Goal: Transaction & Acquisition: Purchase product/service

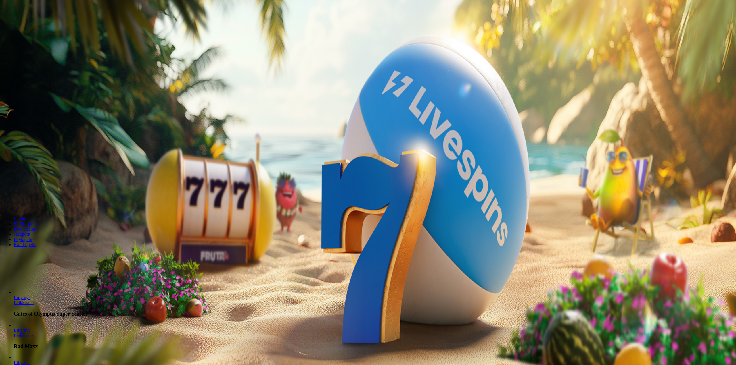
click at [228, 129] on div at bounding box center [367, 129] width 731 height 0
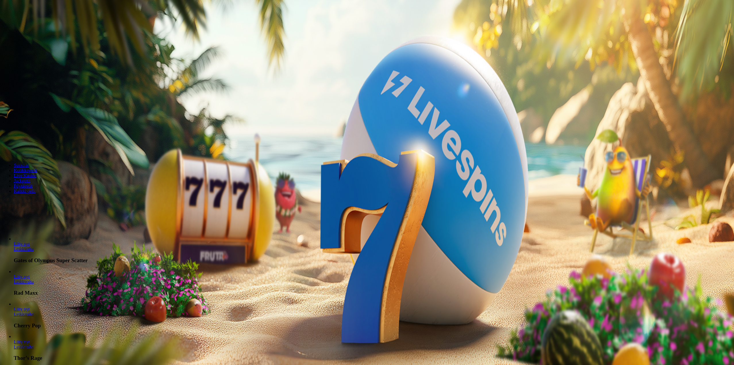
click at [37, 14] on img "Primary" at bounding box center [19, 9] width 34 height 14
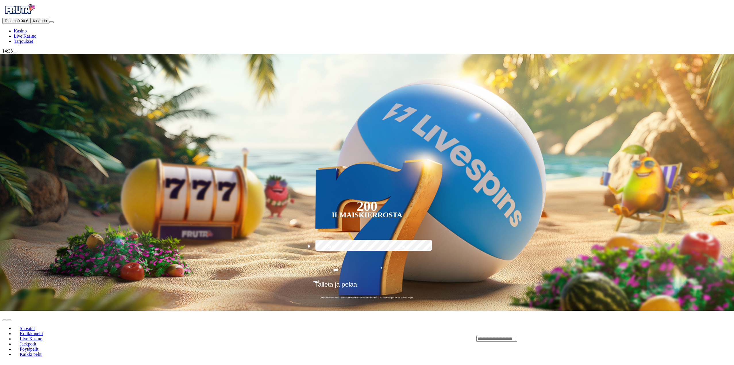
drag, startPoint x: 407, startPoint y: 187, endPoint x: 390, endPoint y: 185, distance: 17.6
click at [358, 262] on input "***" at bounding box center [335, 270] width 45 height 16
type input "*"
type input "**"
click at [313, 281] on button "Talleta ja pelaa" at bounding box center [367, 287] width 108 height 12
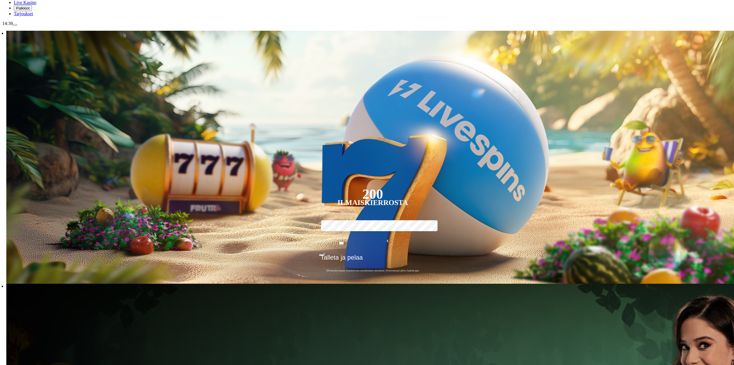
scroll to position [86, 0]
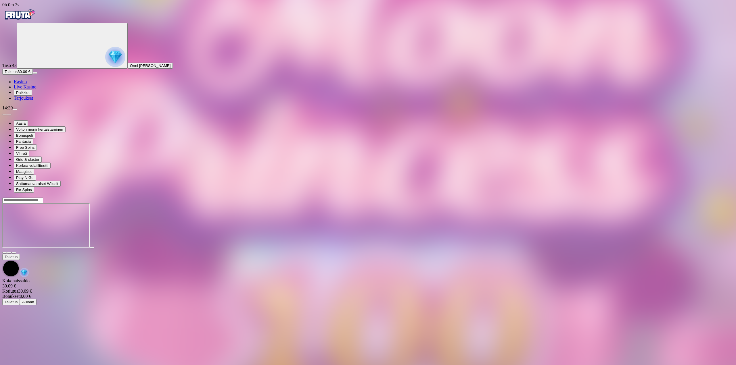
click at [14, 253] on span "fullscreen icon" at bounding box center [14, 253] width 0 height 0
click at [568, 249] on div at bounding box center [367, 225] width 731 height 45
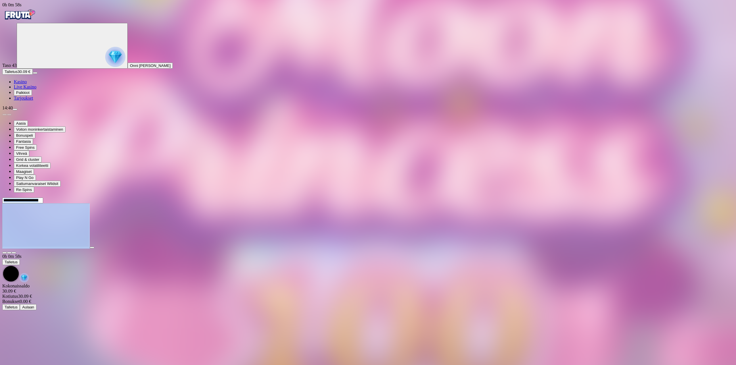
click at [568, 249] on div at bounding box center [367, 225] width 731 height 45
click at [718, 197] on div at bounding box center [367, 225] width 731 height 57
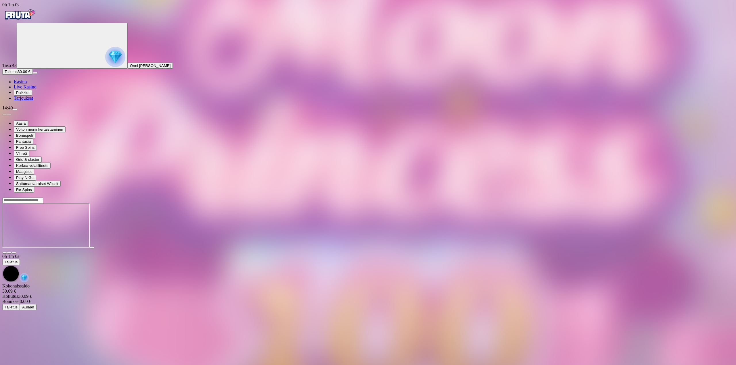
click at [5, 253] on span "close icon" at bounding box center [5, 253] width 0 height 0
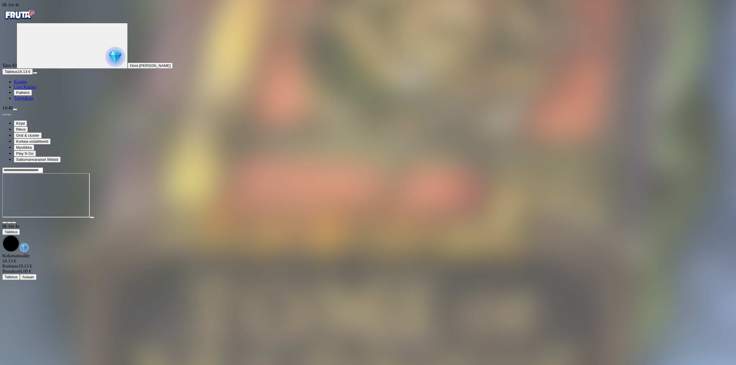
click at [16, 222] on button "button" at bounding box center [13, 223] width 5 height 2
drag, startPoint x: 702, startPoint y: 24, endPoint x: 688, endPoint y: 26, distance: 13.7
click at [700, 167] on div at bounding box center [367, 195] width 731 height 57
click at [5, 223] on span "close icon" at bounding box center [5, 223] width 0 height 0
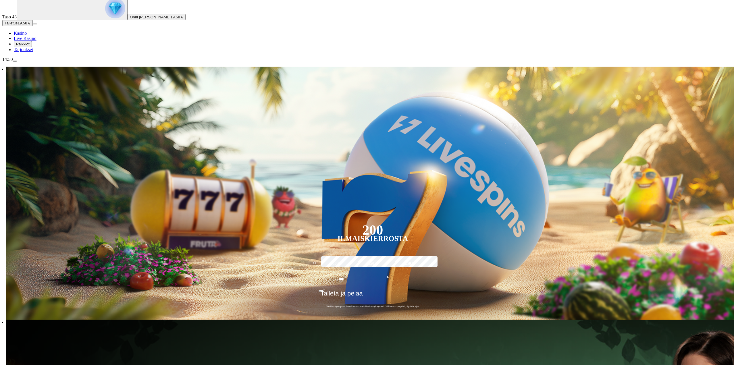
scroll to position [57, 0]
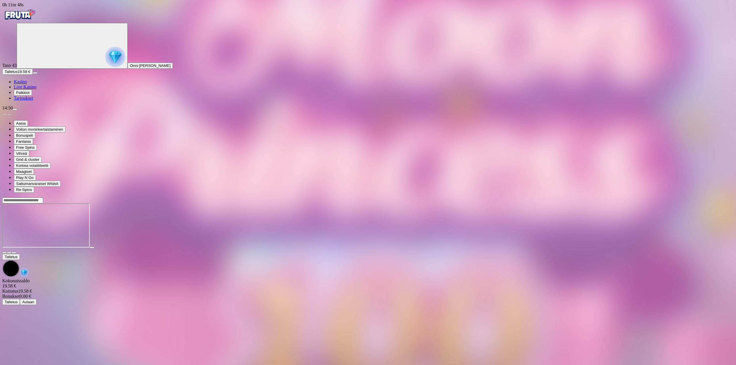
click at [14, 253] on span "fullscreen icon" at bounding box center [14, 253] width 0 height 0
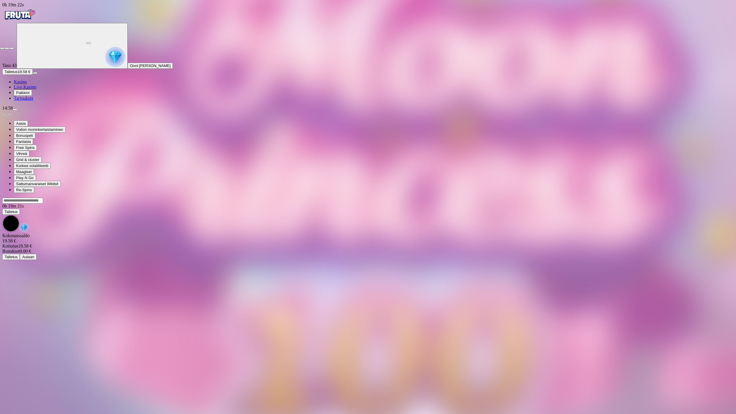
click at [11, 48] on span "fullscreen-exit icon" at bounding box center [11, 48] width 0 height 0
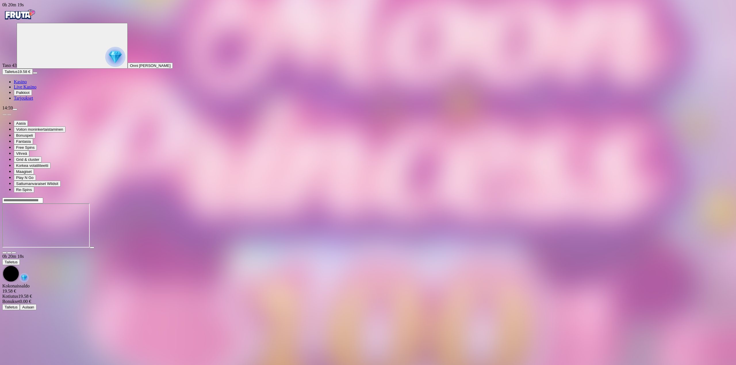
drag, startPoint x: 694, startPoint y: 53, endPoint x: 692, endPoint y: 53, distance: 2.9
click at [694, 249] on div at bounding box center [367, 251] width 731 height 5
click at [16, 252] on button "button" at bounding box center [13, 253] width 5 height 2
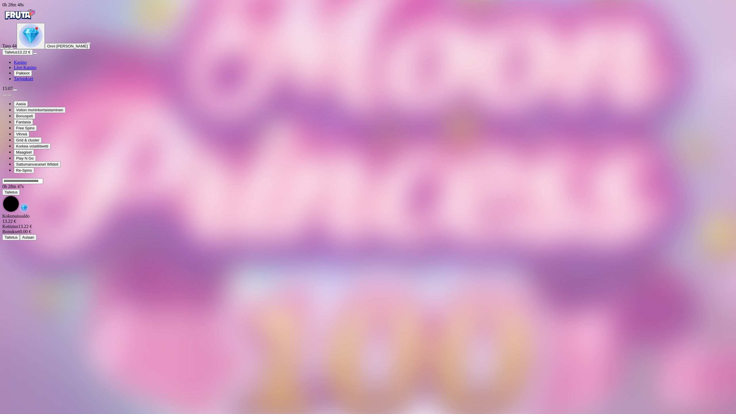
click at [2, 48] on span "close icon" at bounding box center [2, 48] width 0 height 0
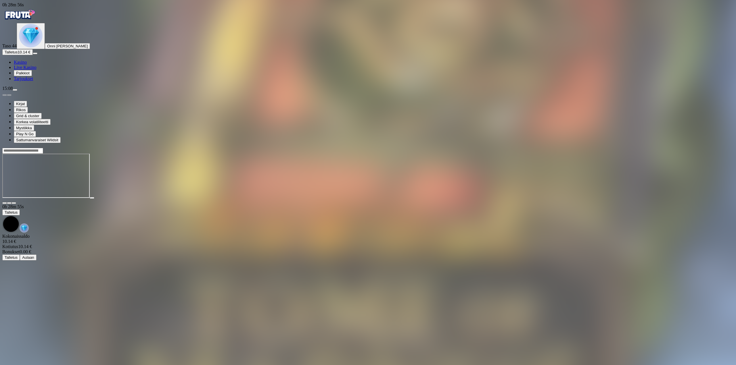
click at [14, 203] on span "fullscreen icon" at bounding box center [14, 203] width 0 height 0
click at [18, 54] on span "Talletus" at bounding box center [11, 52] width 13 height 4
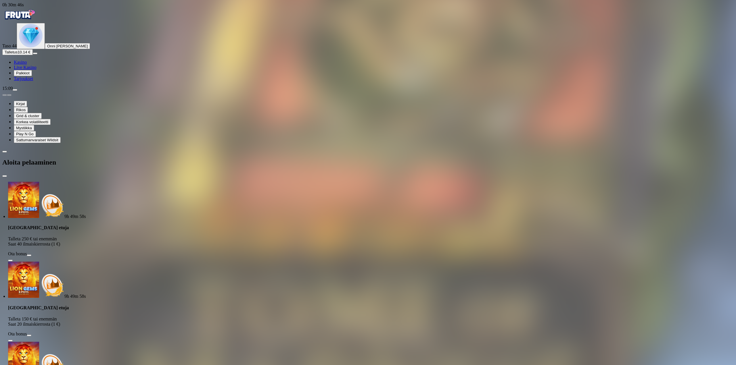
click at [72, 182] on div "9h 49m 58s [GEOGRAPHIC_DATA] etuja Talleta 250 € tai enemmän Saat 40 ilmaiskier…" at bounding box center [367, 222] width 719 height 80
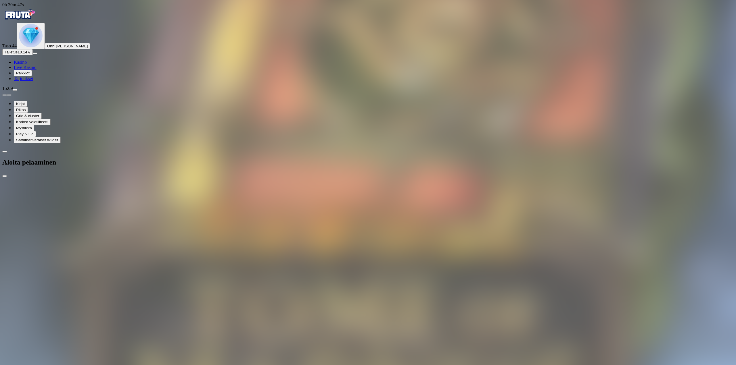
drag, startPoint x: 94, startPoint y: 138, endPoint x: 52, endPoint y: 127, distance: 43.8
type input "**"
drag, startPoint x: 113, startPoint y: 163, endPoint x: 118, endPoint y: 155, distance: 9.2
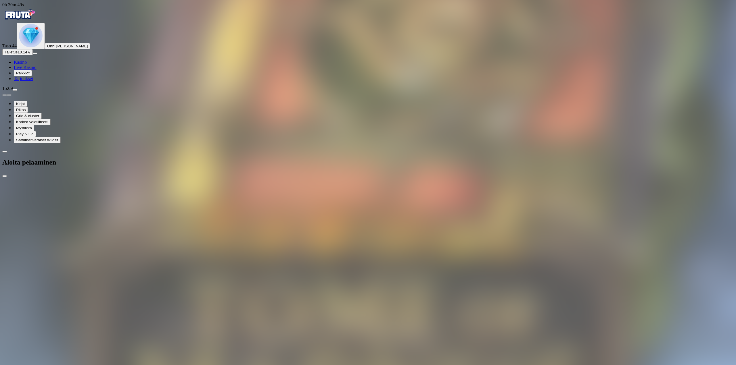
drag, startPoint x: 693, startPoint y: 51, endPoint x: 692, endPoint y: 85, distance: 34.5
click at [16, 202] on button "button" at bounding box center [13, 203] width 5 height 2
click at [15, 90] on span "menu icon" at bounding box center [15, 90] width 0 height 0
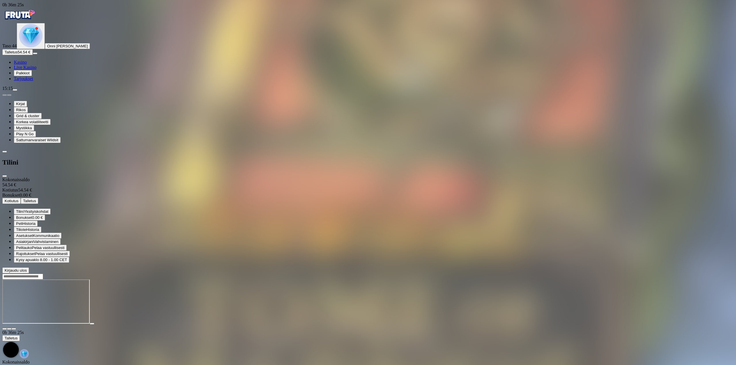
click at [87, 177] on div "Kokonaissaldo 54.54 € Kotiutus 54.54 € Bonukset 0.00 € Kotiutus [PERSON_NAME] Y…" at bounding box center [367, 225] width 731 height 96
click at [21, 198] on button "Kotiutus" at bounding box center [11, 201] width 18 height 6
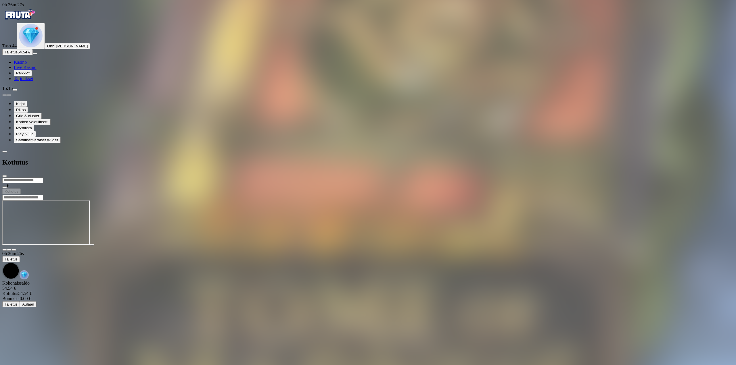
click at [107, 177] on div "€ Kotiutus" at bounding box center [367, 185] width 731 height 17
click at [43, 178] on input "number" at bounding box center [22, 181] width 41 height 6
type input "**"
click at [21, 188] on button "Kotiutus" at bounding box center [11, 191] width 18 height 6
drag, startPoint x: 157, startPoint y: 44, endPoint x: 189, endPoint y: 8, distance: 48.0
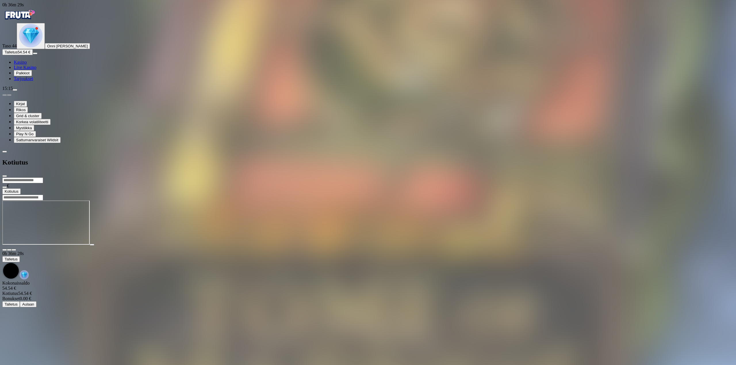
click at [21, 188] on button "Kotiutus" at bounding box center [11, 191] width 18 height 6
click at [5, 176] on span "close icon" at bounding box center [5, 176] width 0 height 0
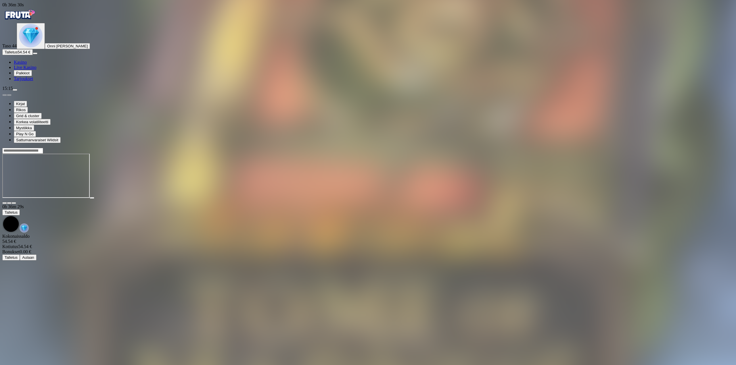
click at [14, 203] on span "fullscreen icon" at bounding box center [14, 203] width 0 height 0
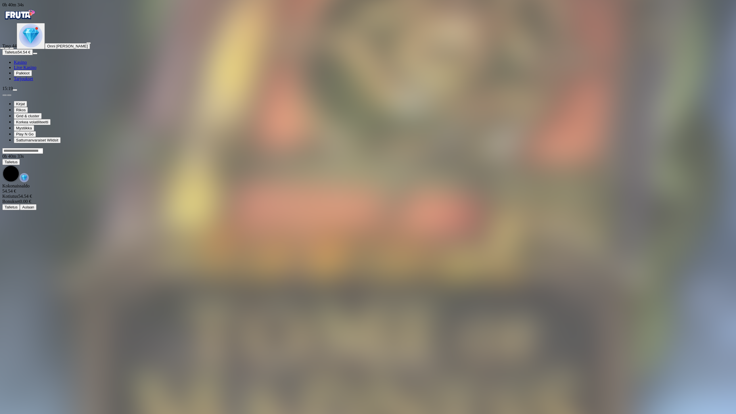
click at [724, 44] on div at bounding box center [368, 46] width 736 height 5
click at [11, 48] on span "fullscreen-exit icon" at bounding box center [11, 48] width 0 height 0
